Goal: Check status: Check status

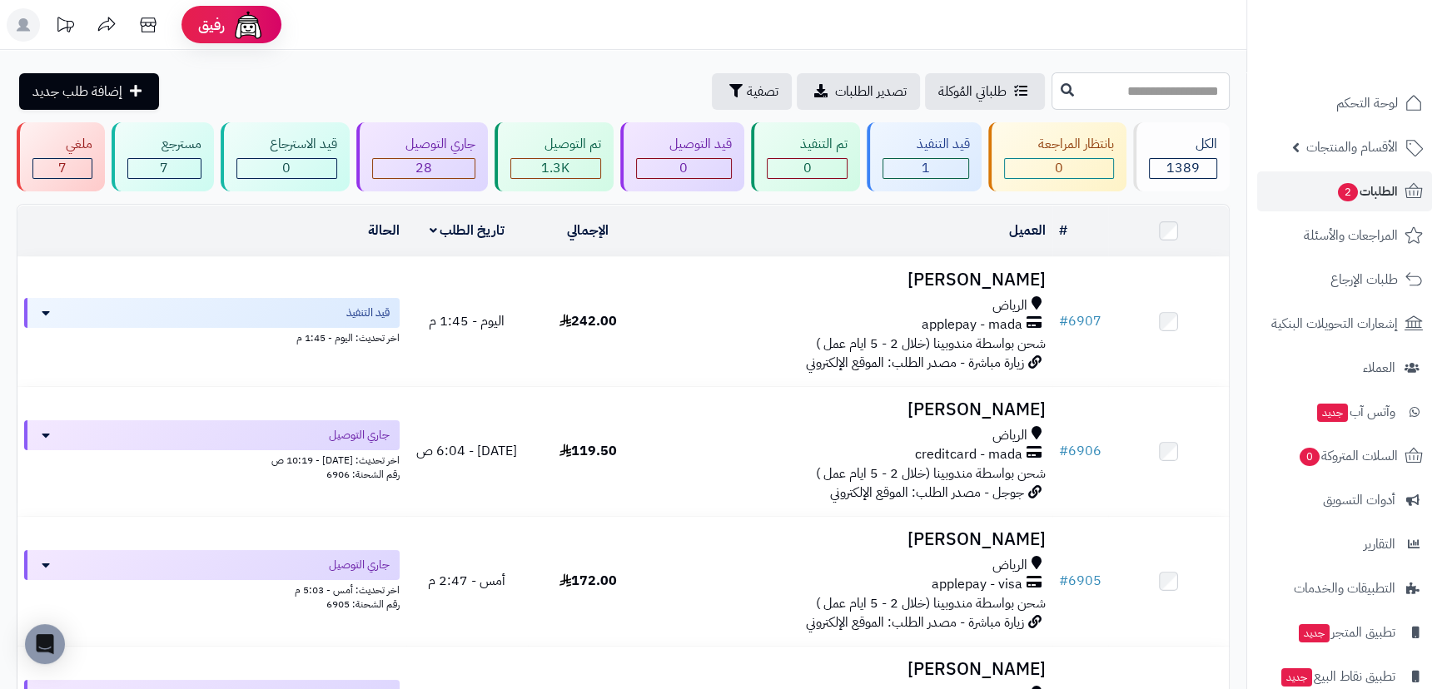
click at [1147, 91] on input "text" at bounding box center [1141, 90] width 178 height 37
type input "****"
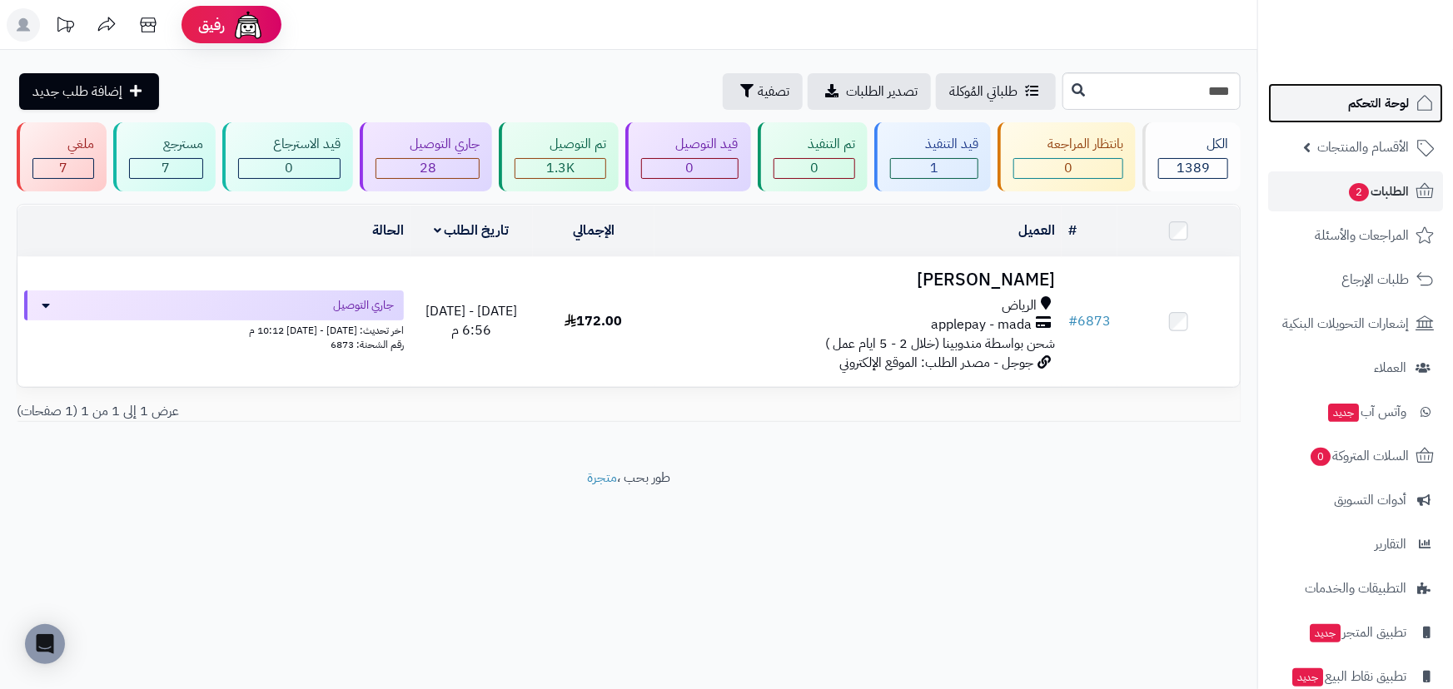
click at [1385, 109] on span "لوحة التحكم" at bounding box center [1378, 103] width 61 height 23
